Goal: Task Accomplishment & Management: Use online tool/utility

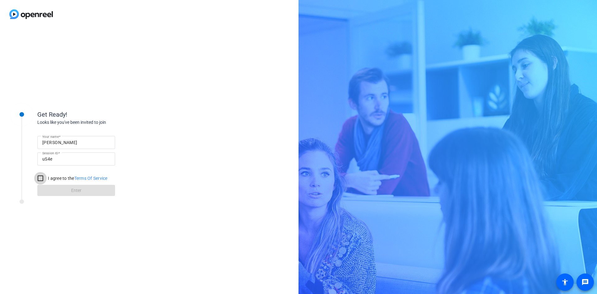
drag, startPoint x: 38, startPoint y: 176, endPoint x: 43, endPoint y: 182, distance: 7.9
click at [38, 176] on input "I agree to the Terms Of Service" at bounding box center [40, 178] width 12 height 12
checkbox input "true"
click at [48, 188] on span at bounding box center [76, 190] width 78 height 15
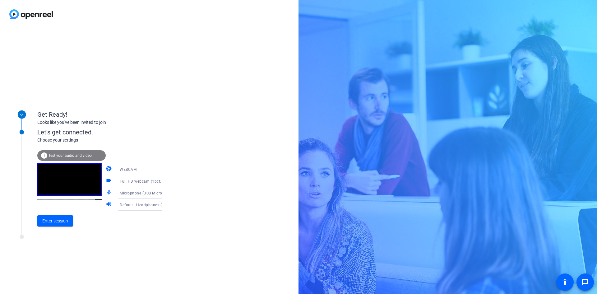
click at [75, 153] on span "Test your audio and video" at bounding box center [70, 155] width 43 height 4
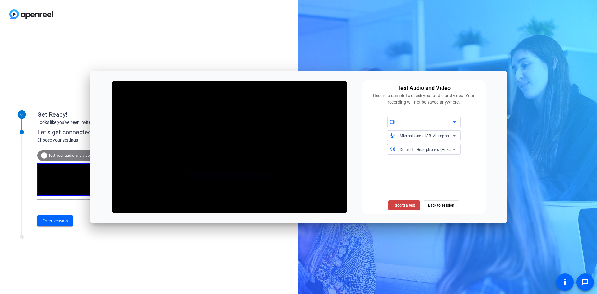
drag, startPoint x: 442, startPoint y: 134, endPoint x: 442, endPoint y: 137, distance: 3.4
click at [442, 137] on span "Microphone (USB Microphone) (1bcf:2284)" at bounding box center [439, 135] width 78 height 5
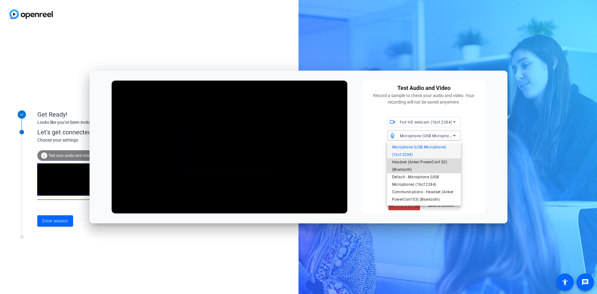
click at [443, 163] on span "Headset (Anker PowerConf S3) (Bluetooth)" at bounding box center [424, 165] width 64 height 15
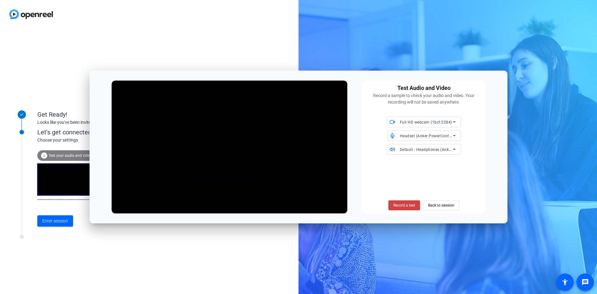
click at [447, 154] on div "Default - Headphones (Anker PowerConf S3) (Bluetooth)" at bounding box center [428, 149] width 56 height 11
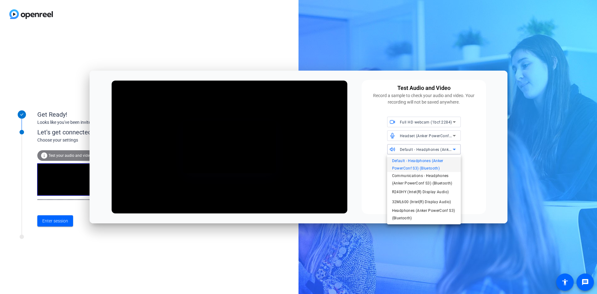
click at [434, 165] on span "Default - Headphones (Anker PowerConf S3) (Bluetooth)" at bounding box center [424, 164] width 64 height 15
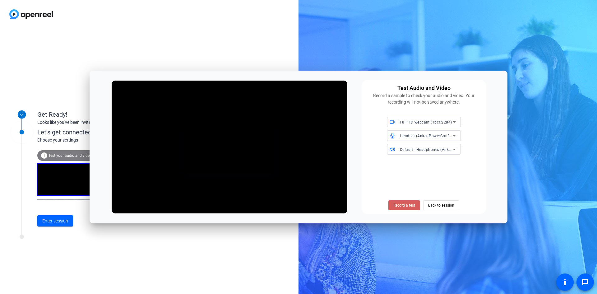
click at [412, 207] on span "Record a test" at bounding box center [404, 205] width 22 height 6
click at [410, 208] on span "Stop Testing (2s)" at bounding box center [404, 205] width 28 height 6
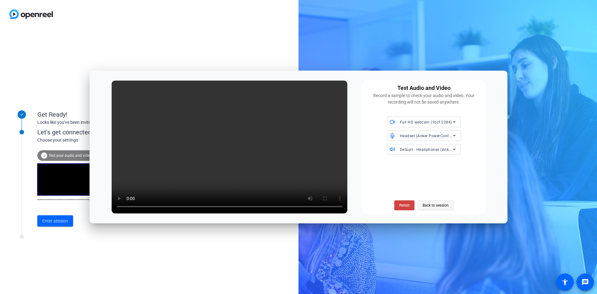
click at [438, 207] on span "Back to session" at bounding box center [436, 205] width 26 height 12
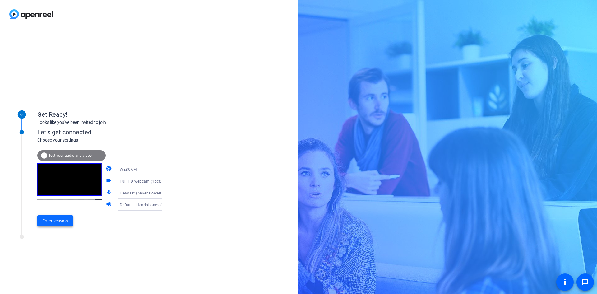
click at [62, 225] on span at bounding box center [55, 220] width 36 height 15
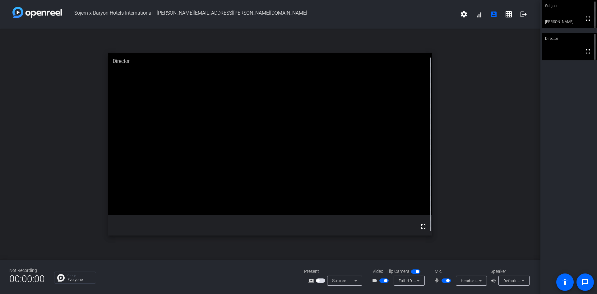
click at [481, 282] on icon at bounding box center [480, 280] width 7 height 7
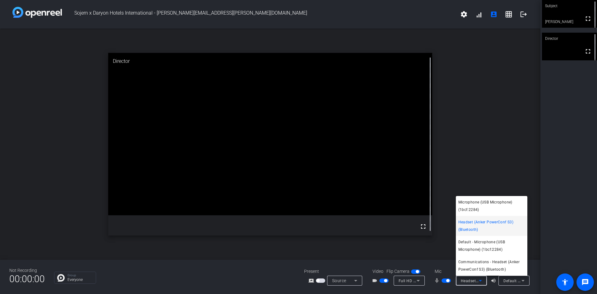
click at [419, 282] on div at bounding box center [298, 147] width 597 height 294
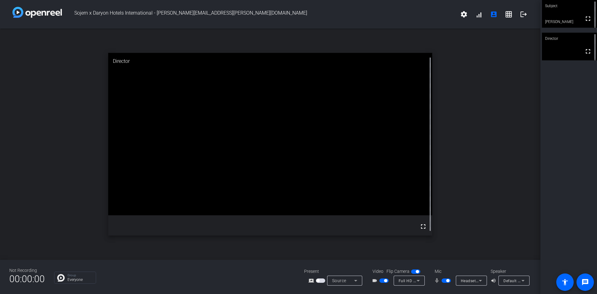
click at [528, 282] on div "Default - Headphones (Anker PowerConf S3) (Bluetooth)" at bounding box center [514, 281] width 31 height 10
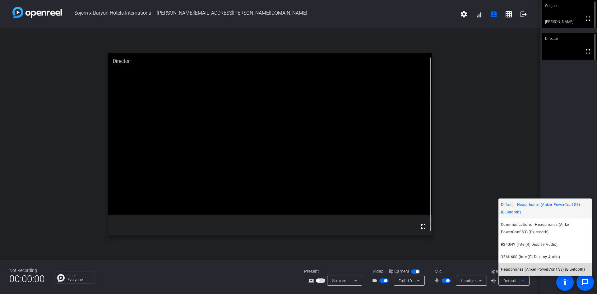
click at [535, 269] on span "Headphones (Anker PowerConf S3) (Bluetooth)" at bounding box center [543, 269] width 84 height 7
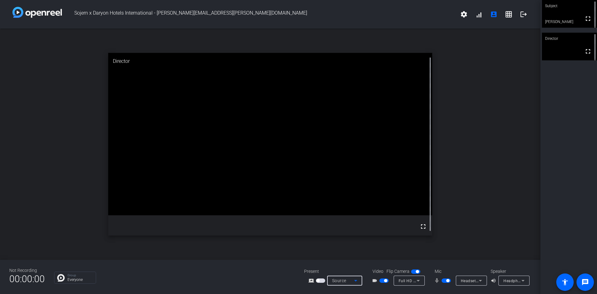
click at [356, 282] on icon at bounding box center [355, 280] width 7 height 7
click at [356, 282] on div at bounding box center [298, 147] width 597 height 294
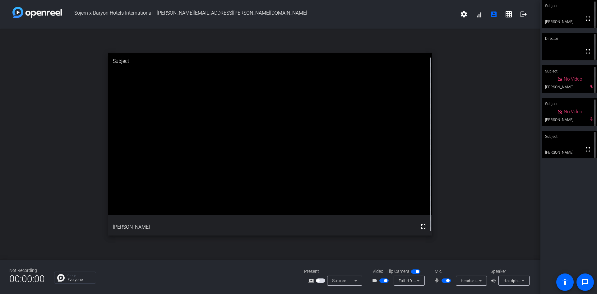
click at [450, 281] on span "button" at bounding box center [446, 280] width 9 height 4
click at [386, 280] on span "button" at bounding box center [385, 280] width 3 height 3
click at [383, 281] on span "button" at bounding box center [383, 280] width 9 height 4
click at [385, 282] on span "button" at bounding box center [383, 280] width 9 height 4
